Goal: Information Seeking & Learning: Learn about a topic

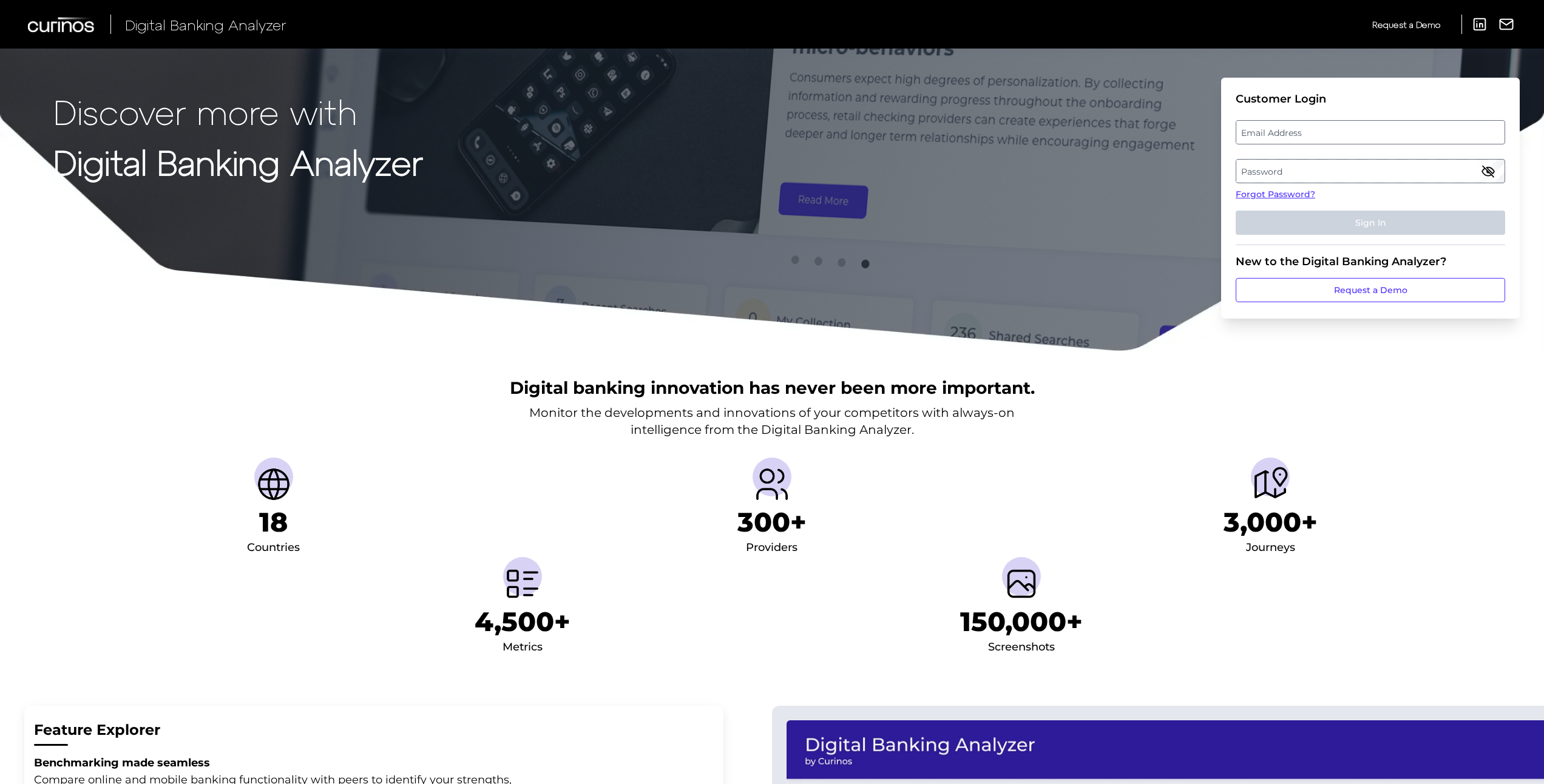
click at [1266, 136] on label "Email Address" at bounding box center [1370, 132] width 268 height 22
click at [1266, 136] on input "email" at bounding box center [1370, 133] width 269 height 24
type input "[PERSON_NAME][EMAIL_ADDRESS][PERSON_NAME][DOMAIN_NAME]"
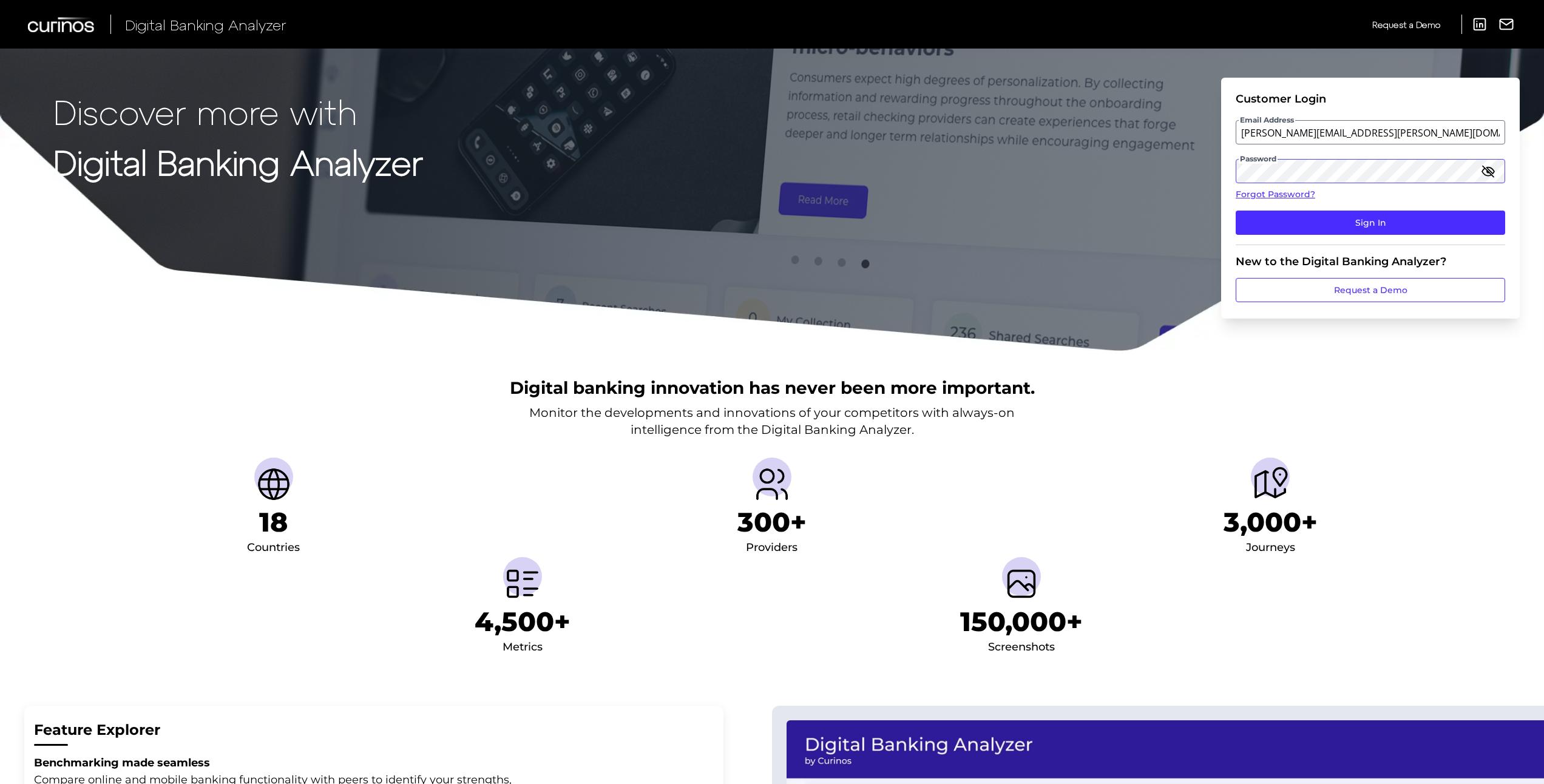
click at [1236, 210] on button "Sign In" at bounding box center [1370, 222] width 269 height 24
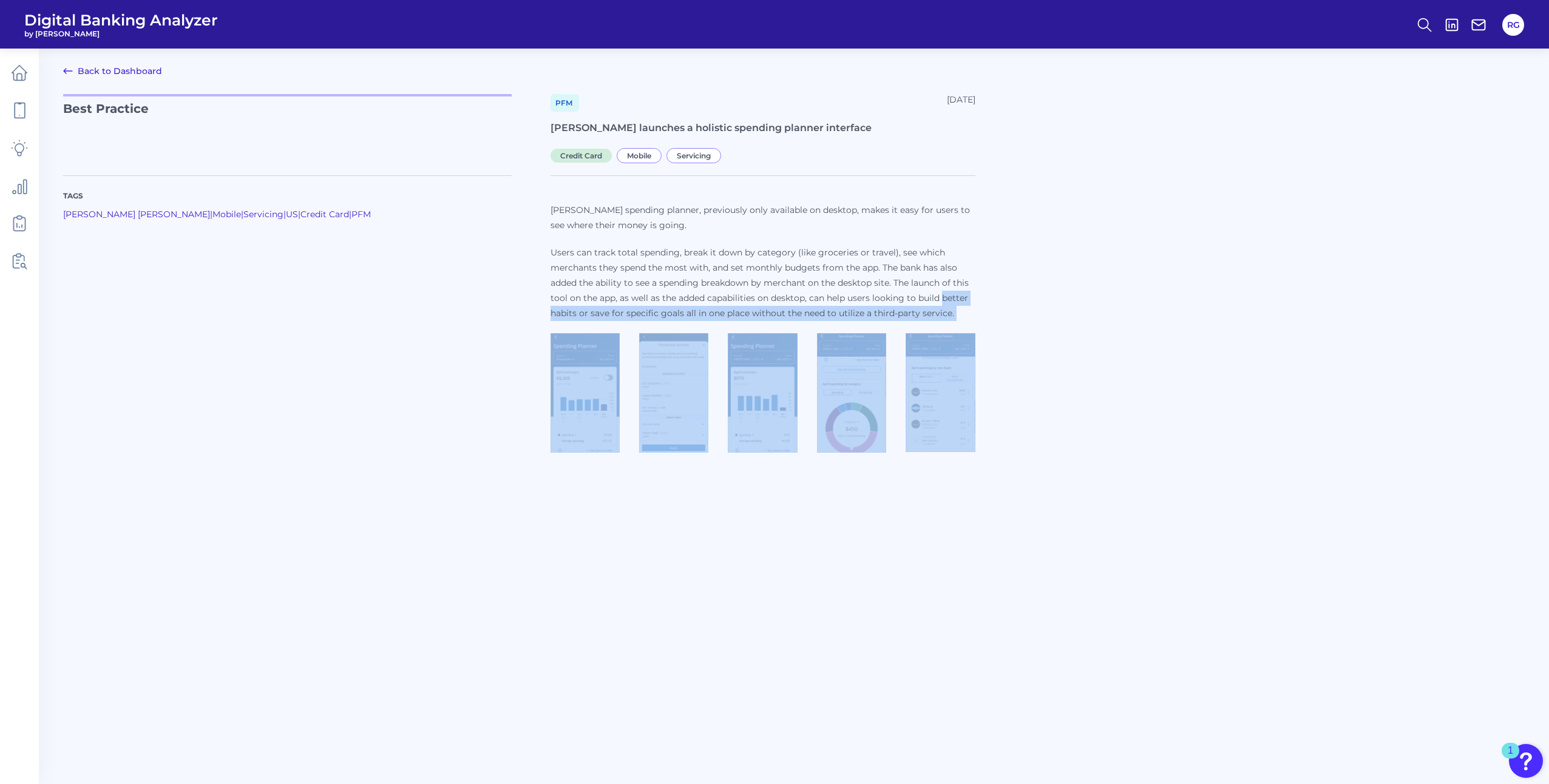
drag, startPoint x: 913, startPoint y: 348, endPoint x: 902, endPoint y: 354, distance: 12.5
click at [902, 354] on div "[PERSON_NAME] spending planner, previously only available on desktop, makes it …" at bounding box center [762, 328] width 425 height 250
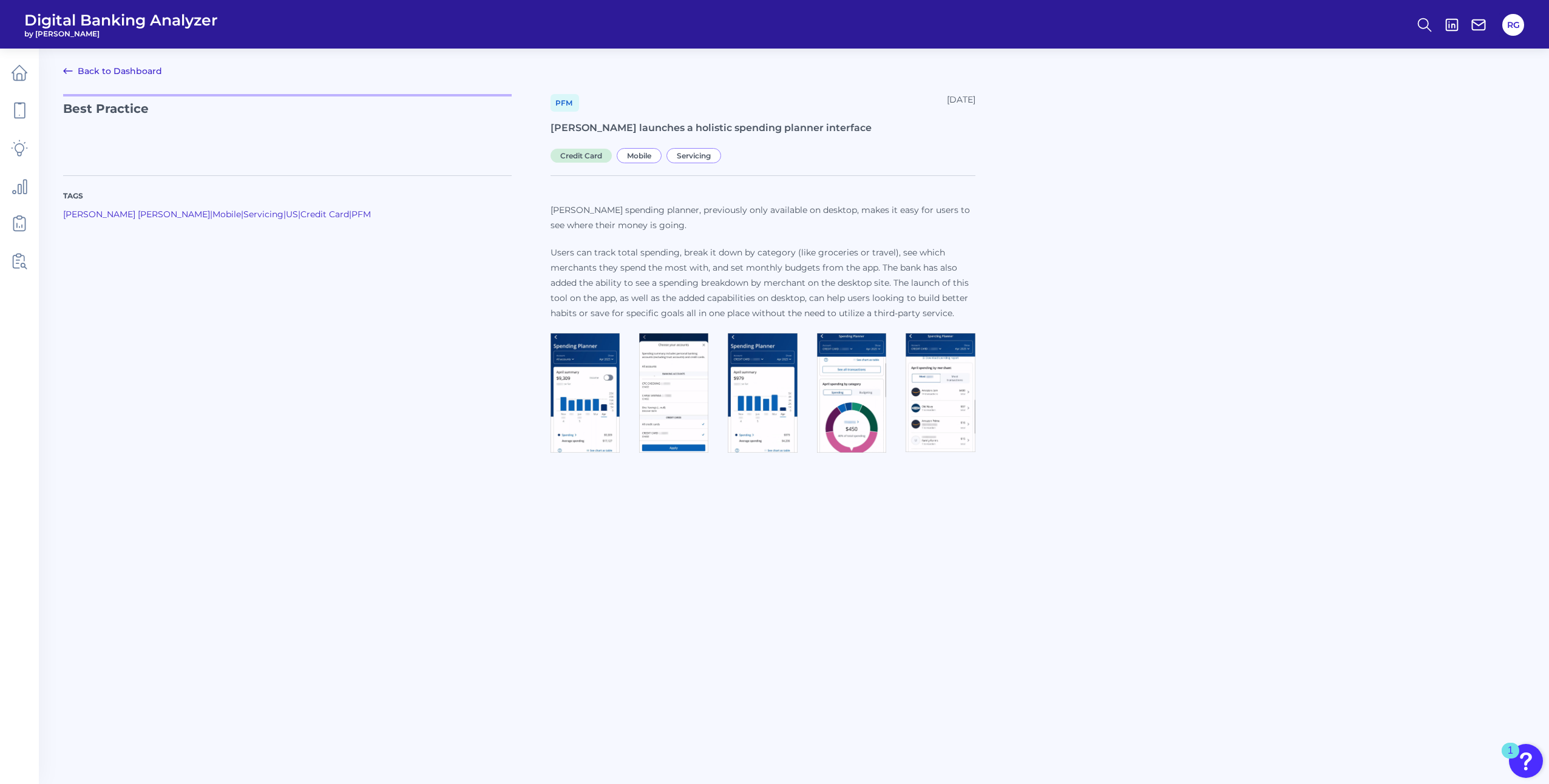
drag, startPoint x: 902, startPoint y: 354, endPoint x: 1139, endPoint y: 415, distance: 244.7
click at [1139, 415] on div "Tags [PERSON_NAME] [PERSON_NAME] | Mobile | Servicing | [GEOGRAPHIC_DATA] | Cre…" at bounding box center [794, 309] width 1462 height 297
click at [572, 407] on img at bounding box center [585, 393] width 70 height 120
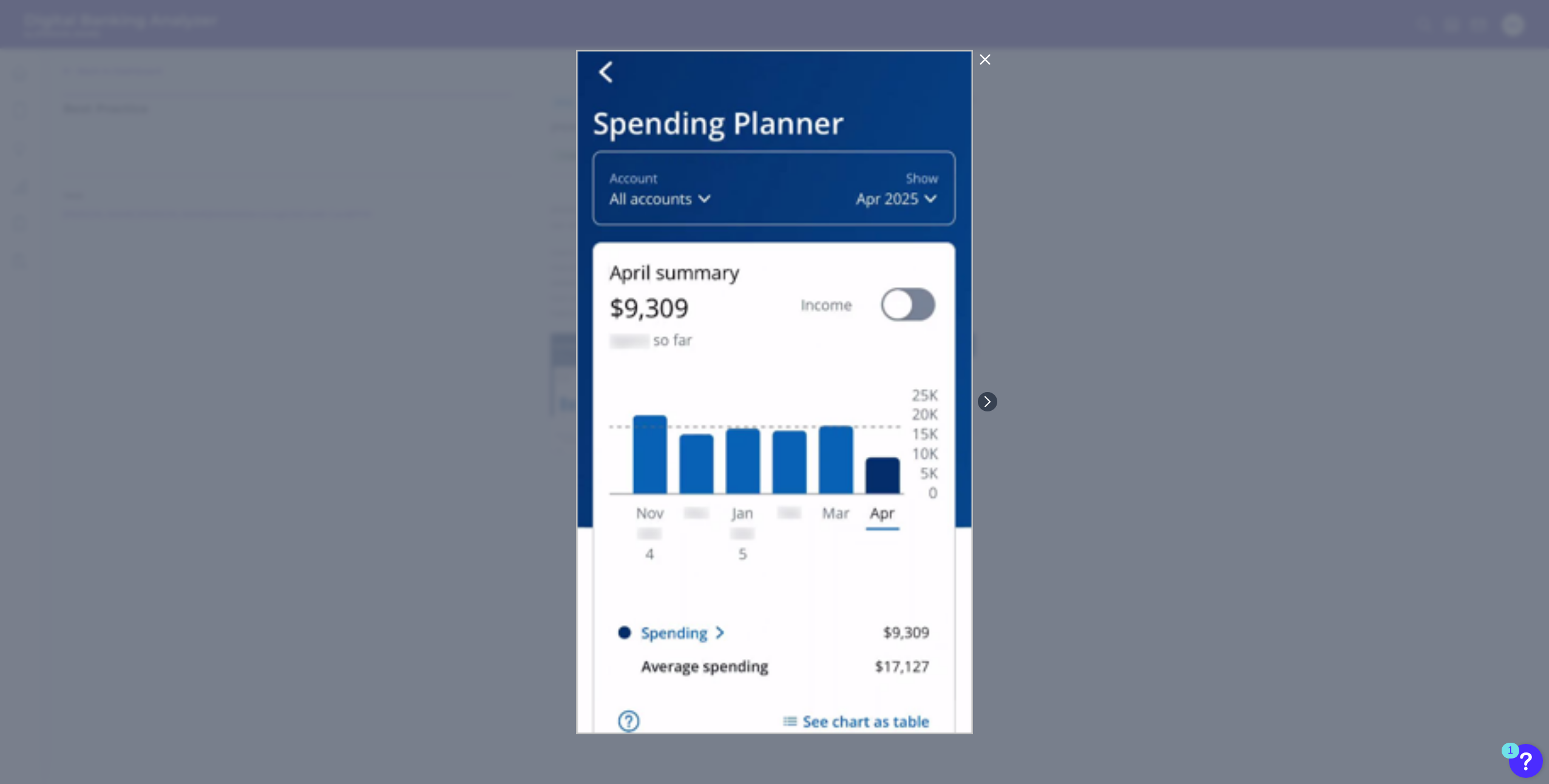
click at [506, 391] on div at bounding box center [774, 392] width 1549 height 784
click at [982, 56] on icon at bounding box center [985, 59] width 9 height 9
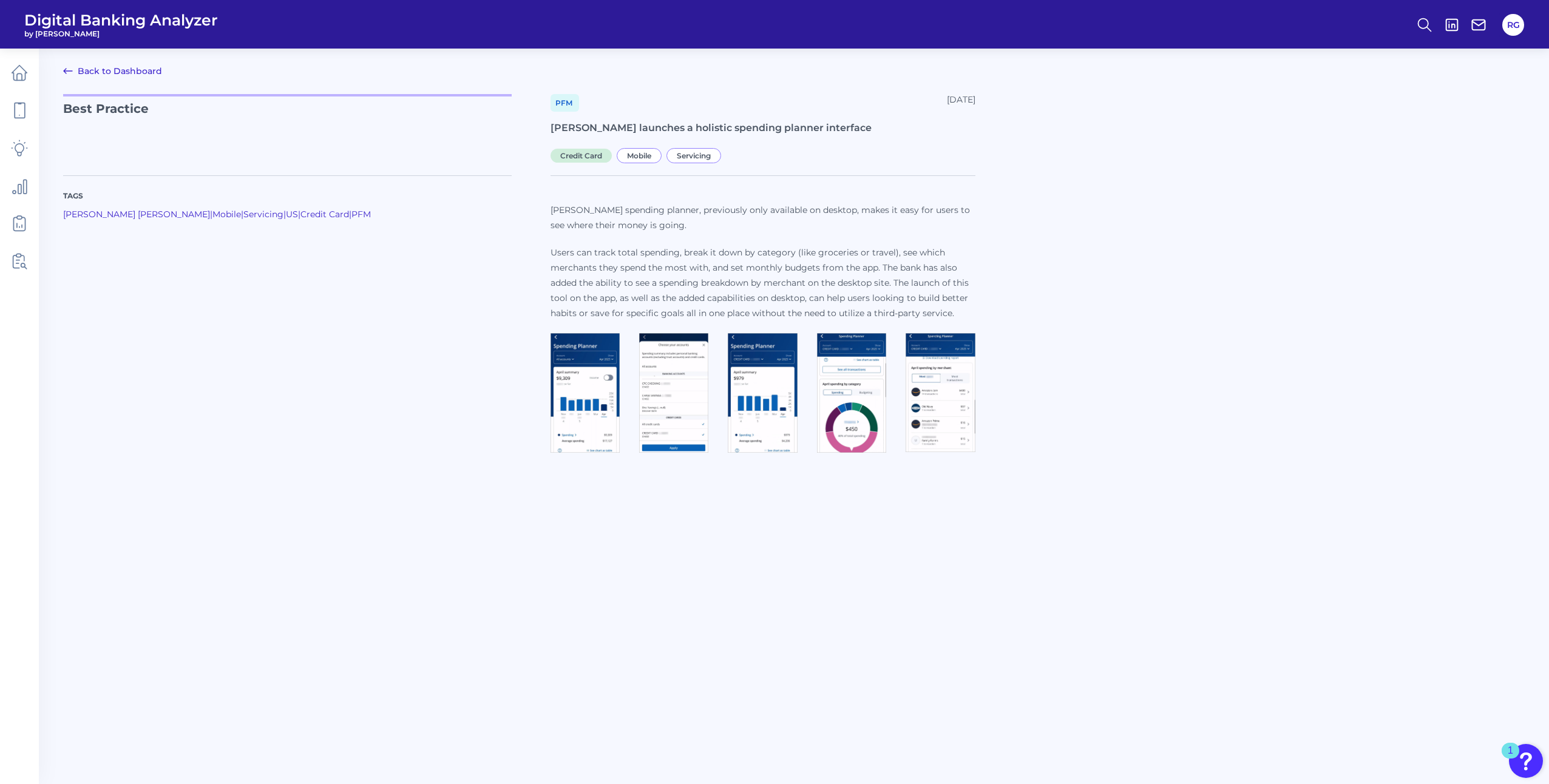
click at [668, 397] on img at bounding box center [674, 393] width 70 height 120
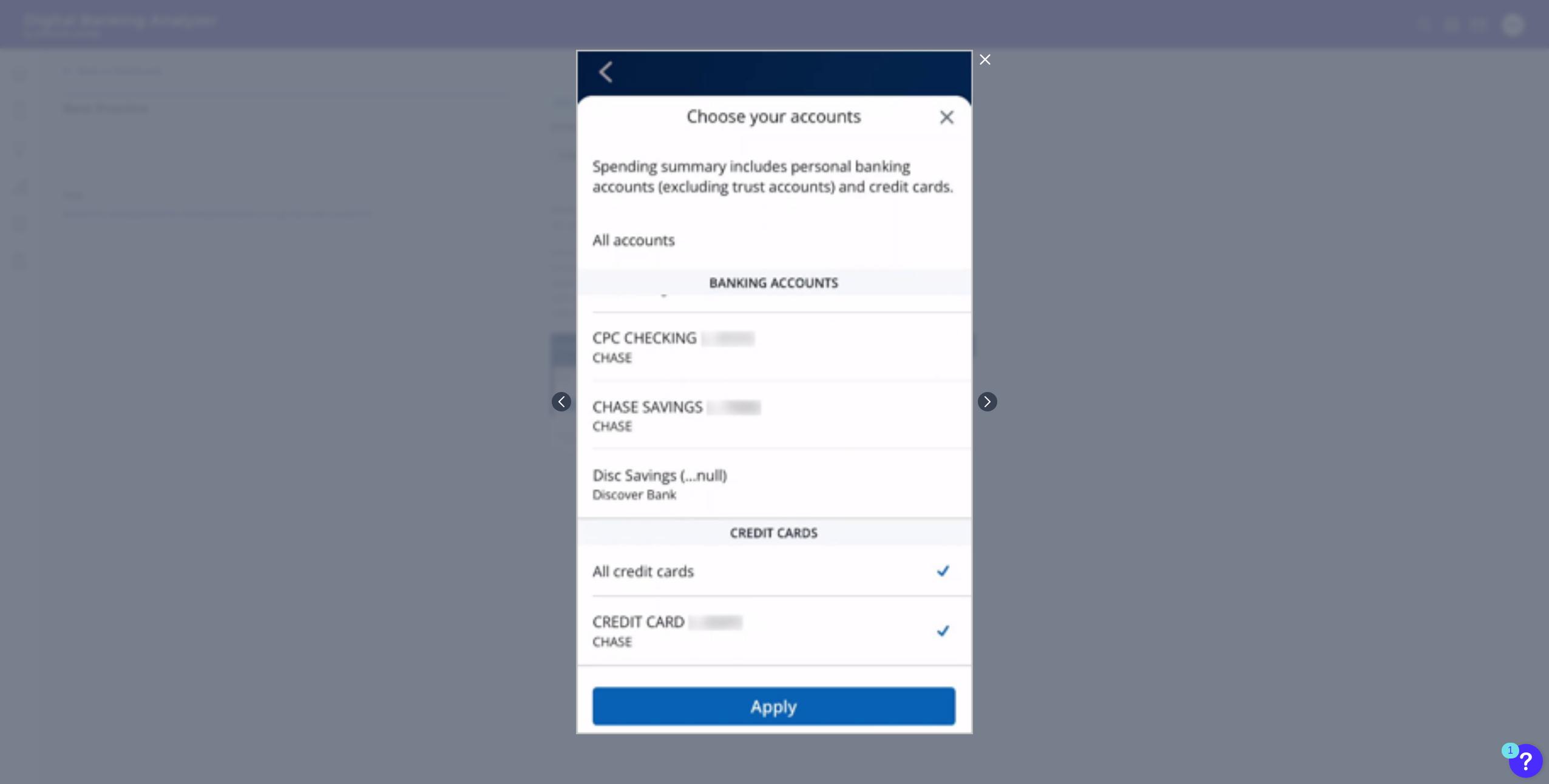
click at [991, 62] on icon at bounding box center [985, 60] width 15 height 15
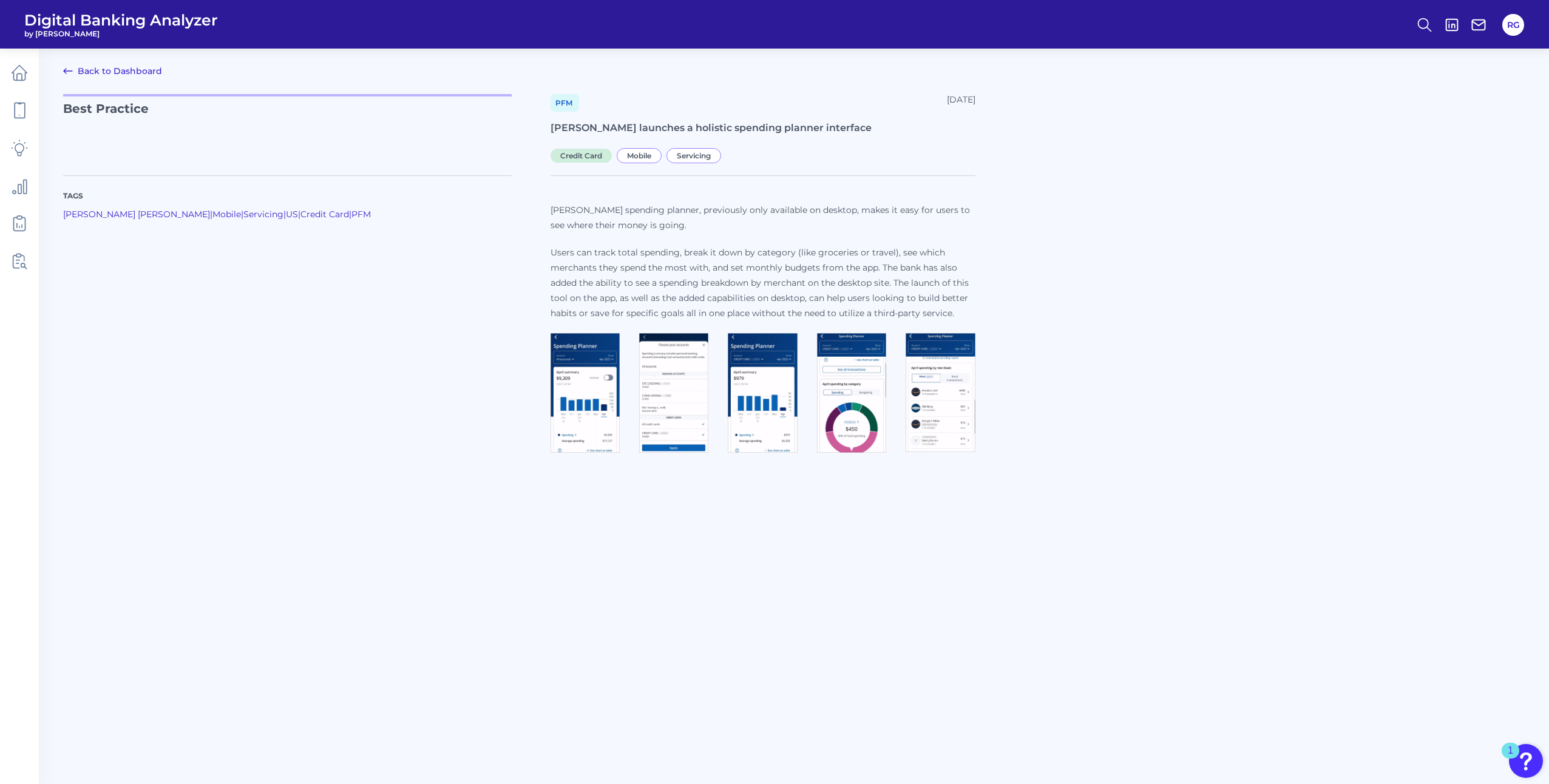
click at [752, 391] on img at bounding box center [762, 393] width 70 height 120
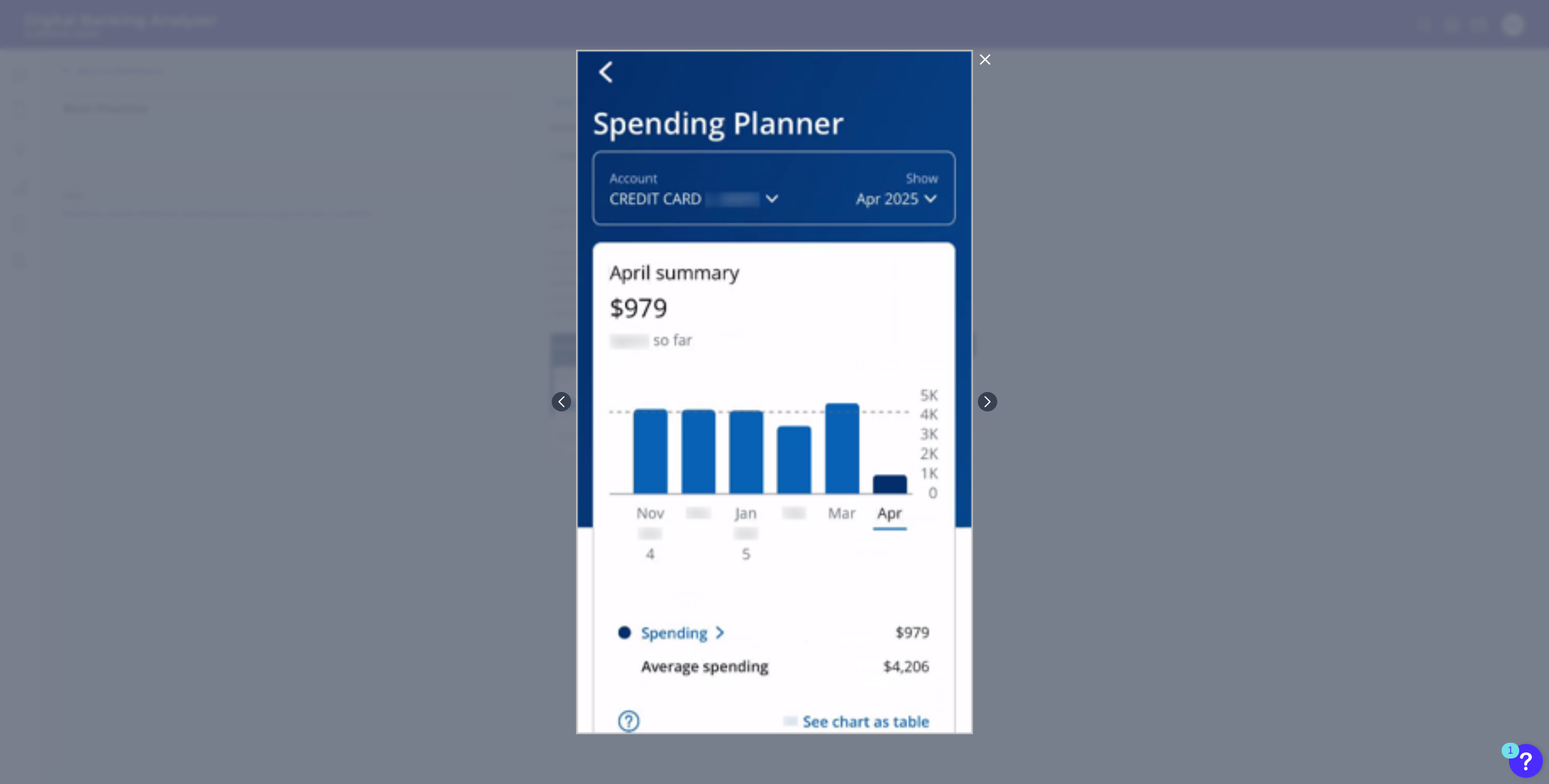
click at [987, 61] on icon at bounding box center [985, 59] width 9 height 9
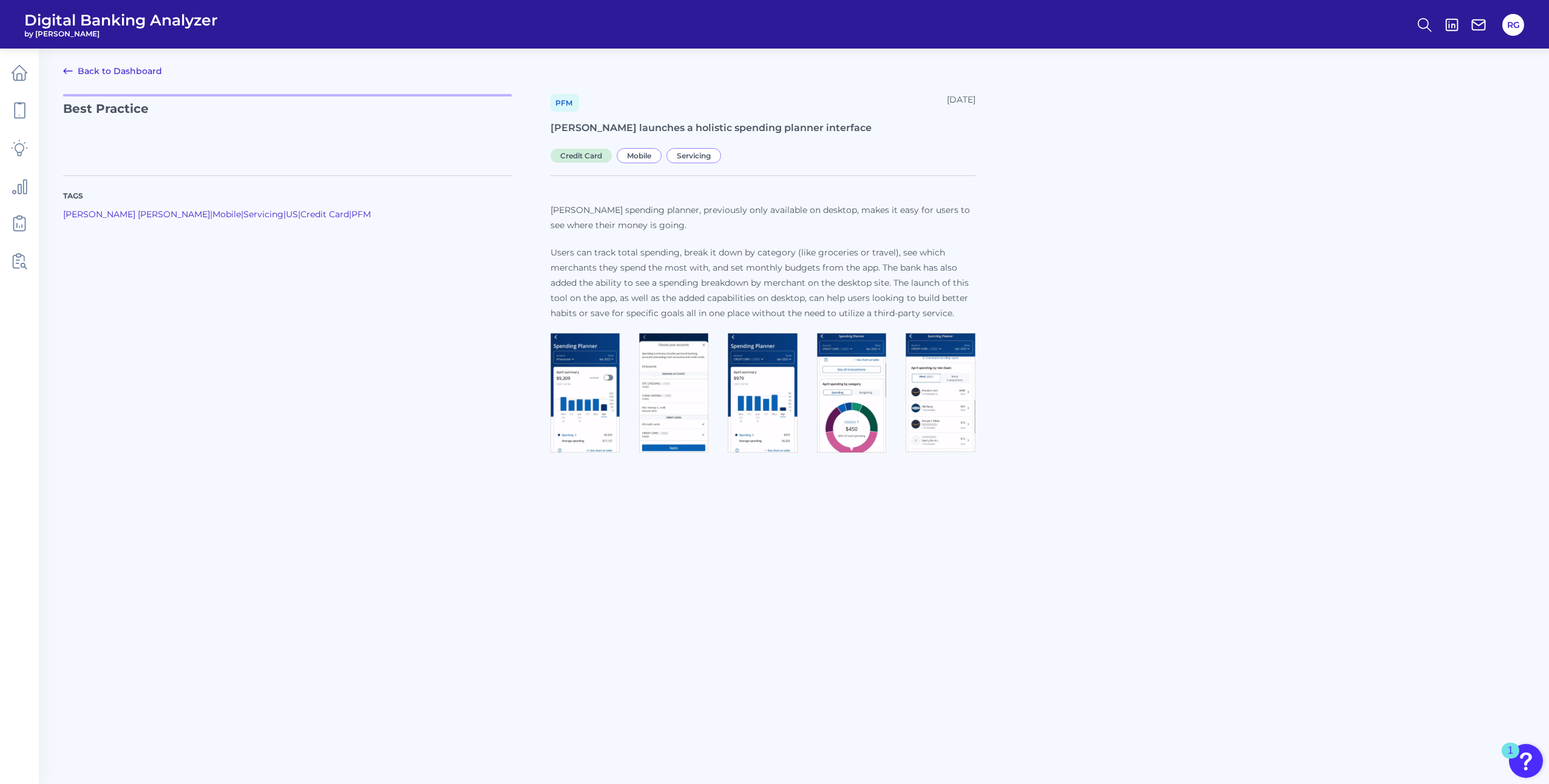
click at [842, 363] on img at bounding box center [852, 393] width 70 height 120
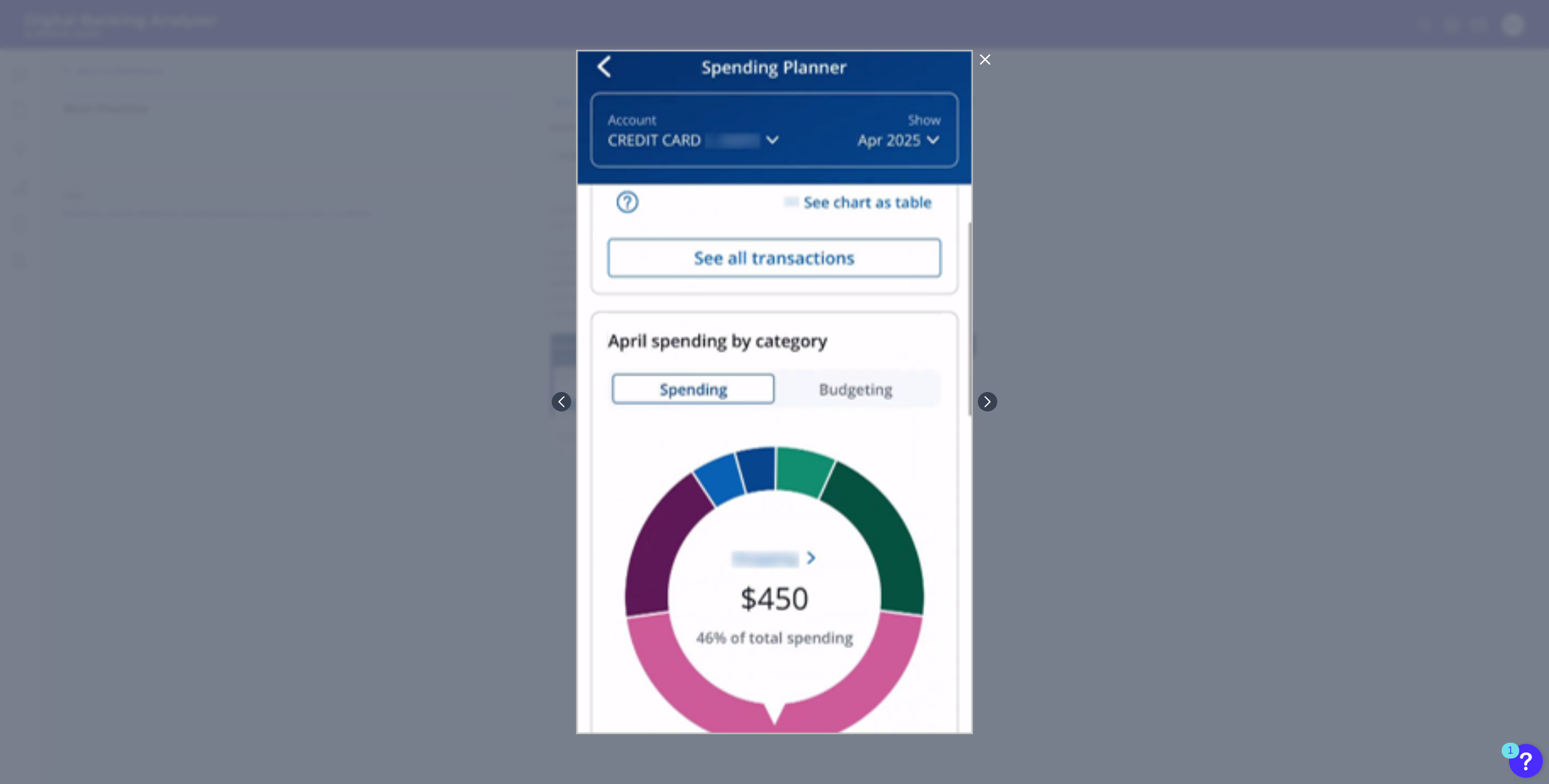
click at [982, 59] on icon at bounding box center [985, 60] width 15 height 15
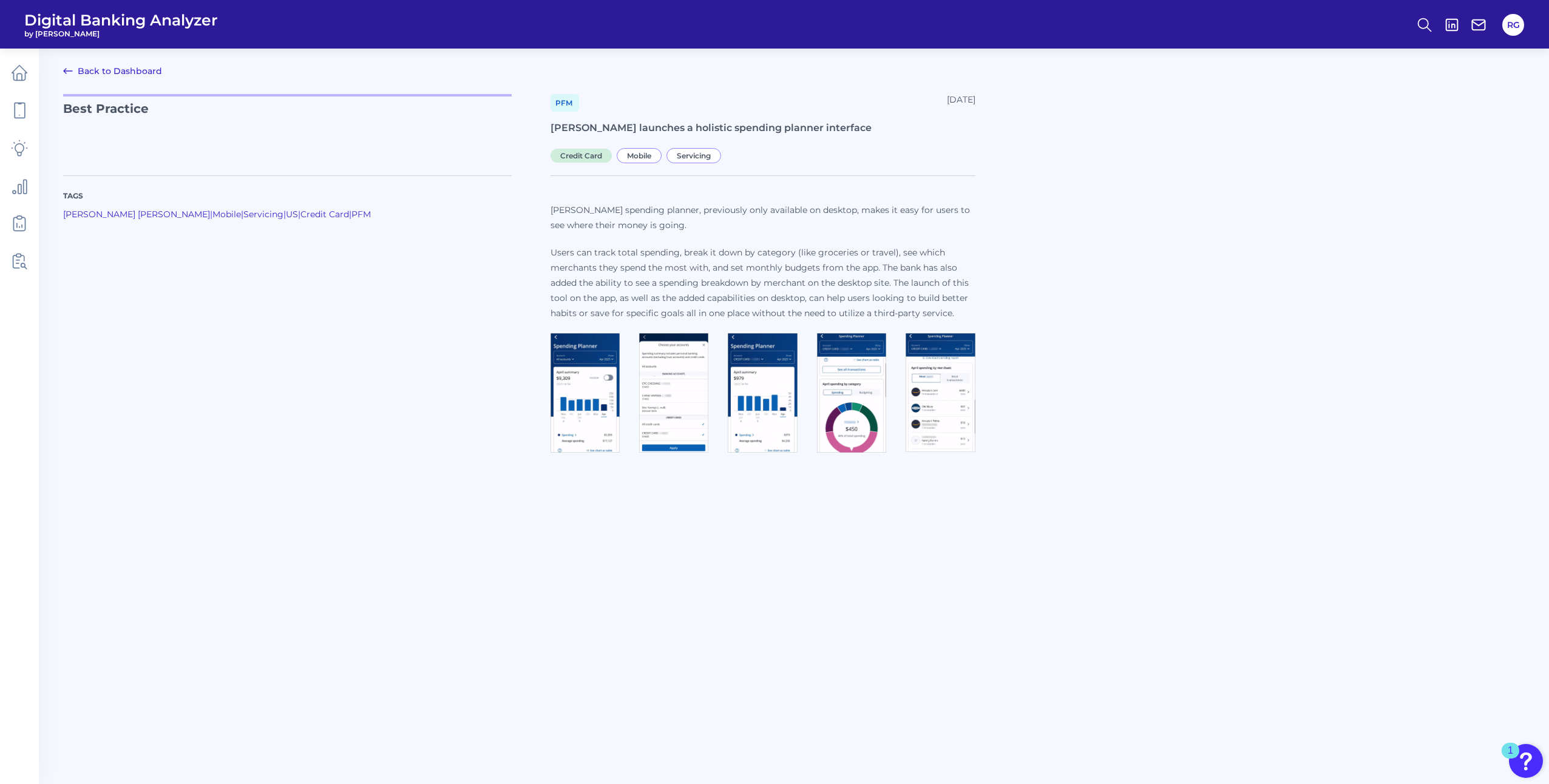
click at [932, 412] on img at bounding box center [940, 392] width 70 height 119
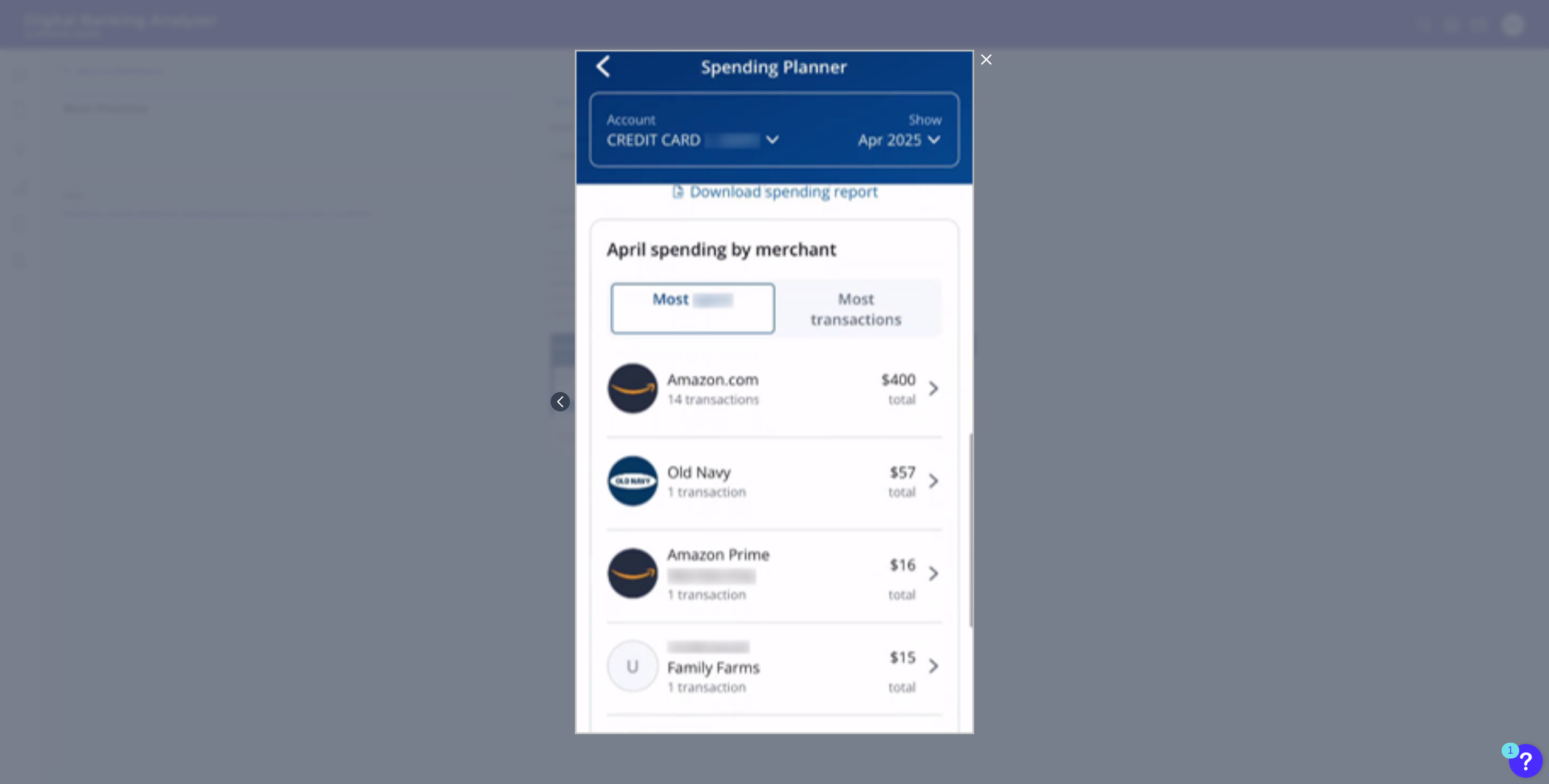
click at [363, 296] on div at bounding box center [774, 392] width 1549 height 784
click at [985, 55] on icon at bounding box center [987, 60] width 15 height 15
